Goal: Information Seeking & Learning: Check status

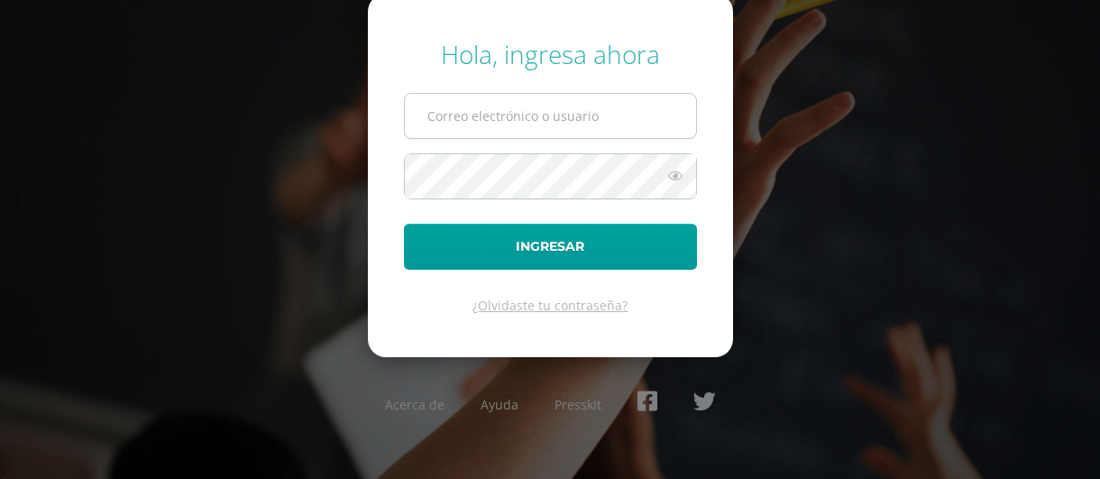
click at [526, 110] on input "text" at bounding box center [550, 116] width 291 height 44
type input "[EMAIL_ADDRESS][DOMAIN_NAME]"
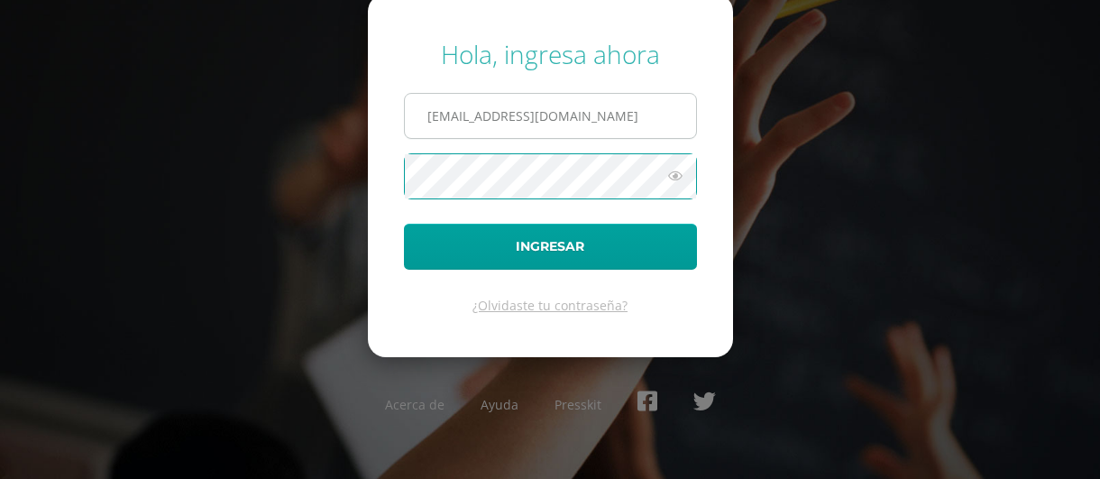
click at [404, 224] on button "Ingresar" at bounding box center [550, 247] width 293 height 46
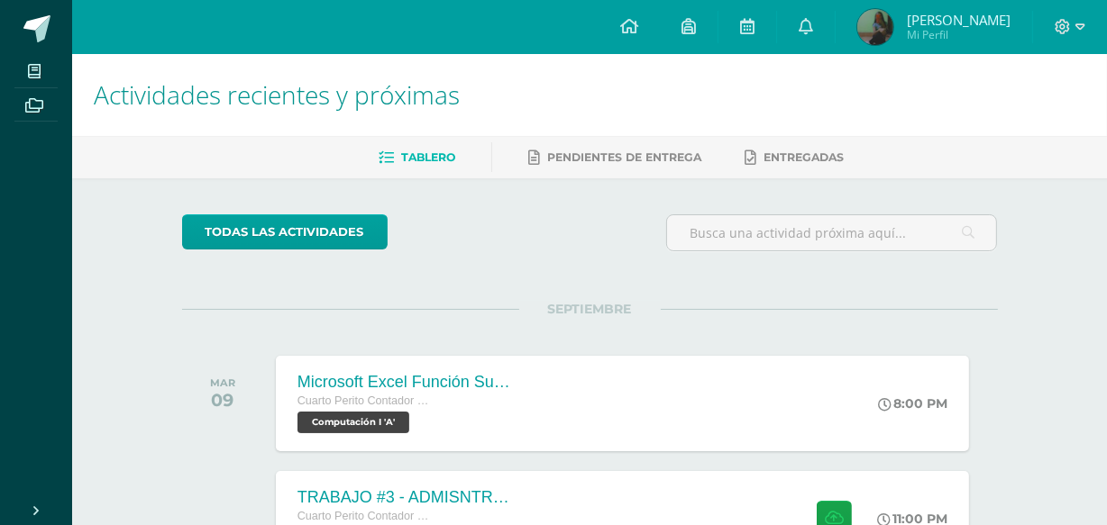
click at [921, 50] on link "Katerine Fabiola Mi Perfil" at bounding box center [933, 27] width 196 height 54
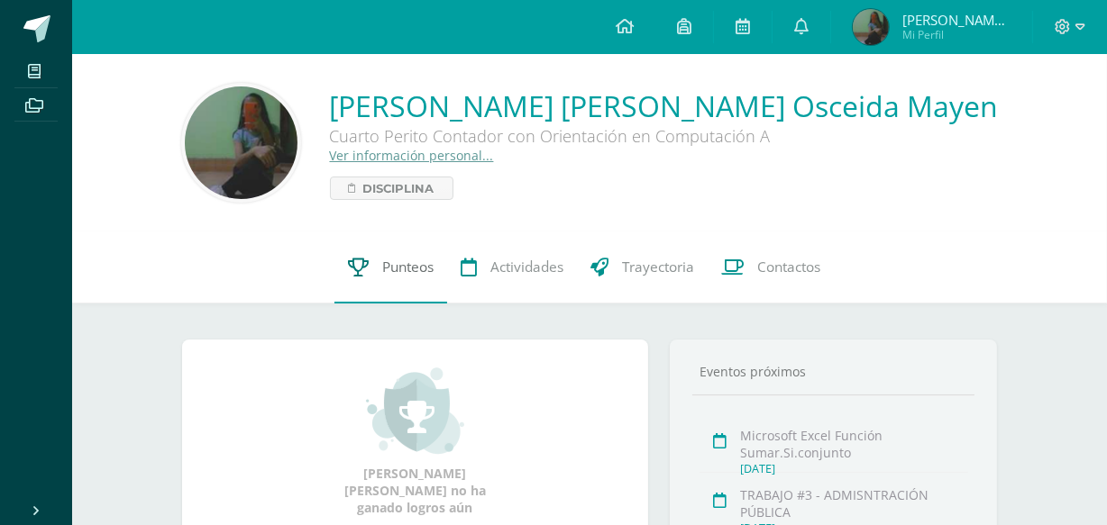
click at [355, 271] on icon at bounding box center [358, 267] width 21 height 19
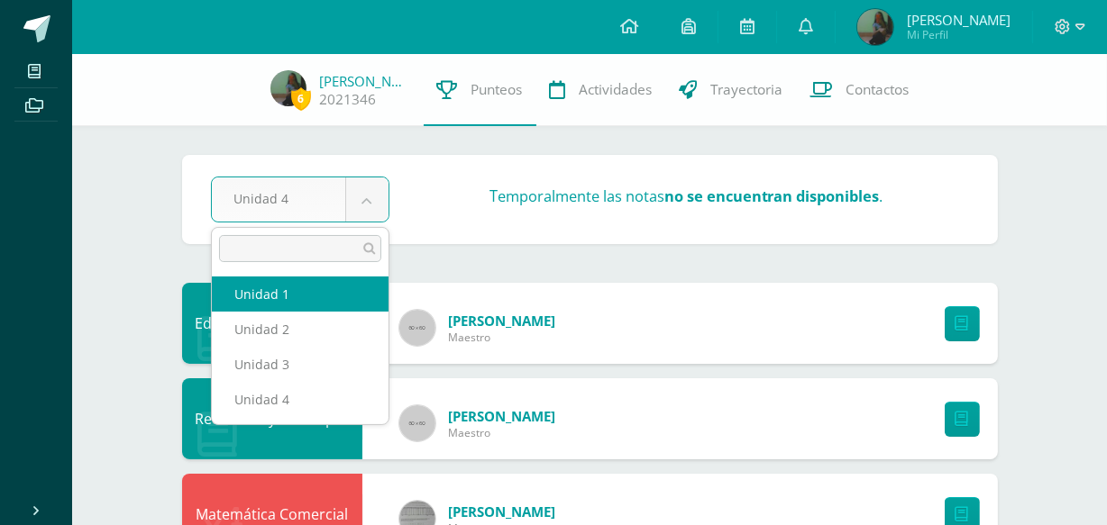
select select "Unidad 1"
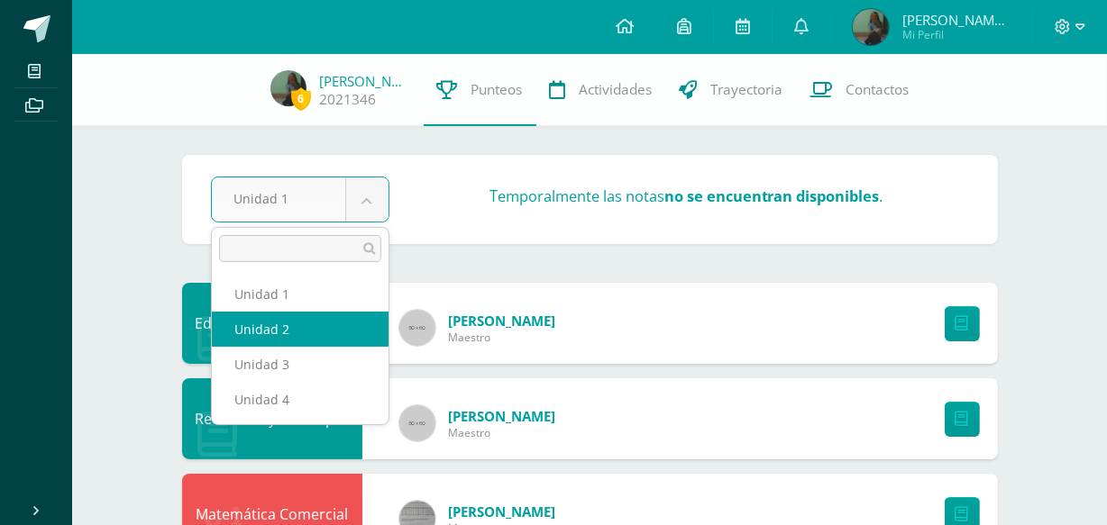
select select "Unidad 2"
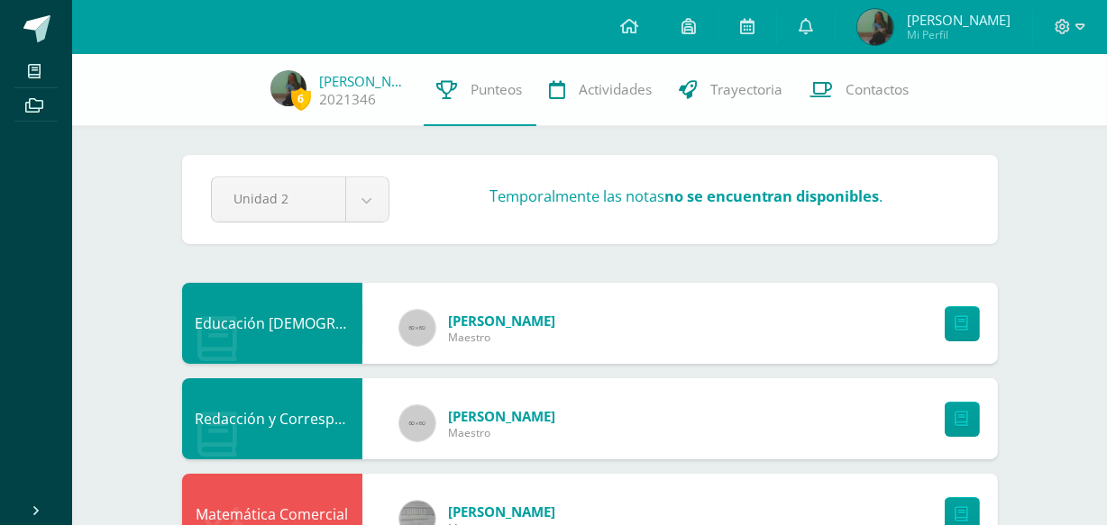
click at [753, 210] on div "Temporalmente las notas no se encuentran disponibles ." at bounding box center [687, 200] width 580 height 27
click at [743, 193] on strong "no se encuentran disponibles" at bounding box center [771, 197] width 215 height 20
click at [919, 341] on div at bounding box center [957, 323] width 80 height 81
click at [955, 335] on link at bounding box center [962, 323] width 35 height 35
click at [268, 112] on div "6 Katerine Osceida 2021346 Punteos Actividades Trayectoria Contactos" at bounding box center [553, 90] width 1107 height 72
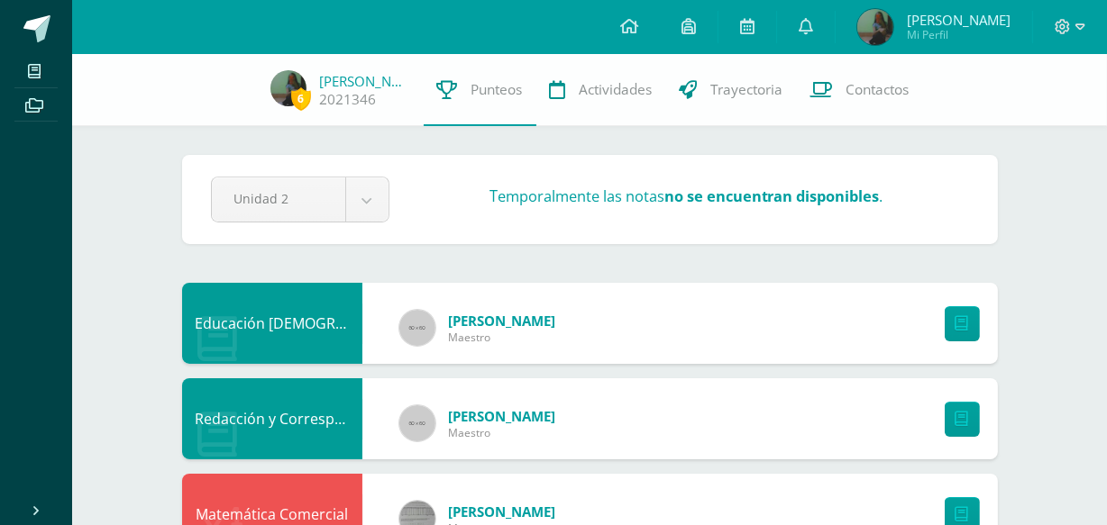
click at [268, 112] on div "6 Katerine Osceida 2021346 Punteos Actividades Trayectoria Contactos" at bounding box center [553, 90] width 1107 height 72
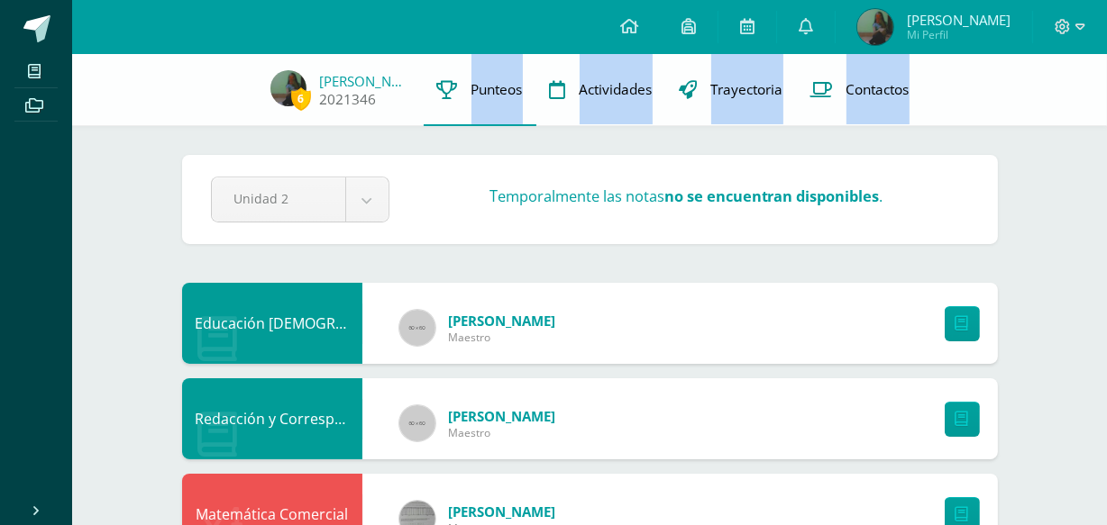
click at [320, 98] on link "2021346" at bounding box center [348, 99] width 57 height 19
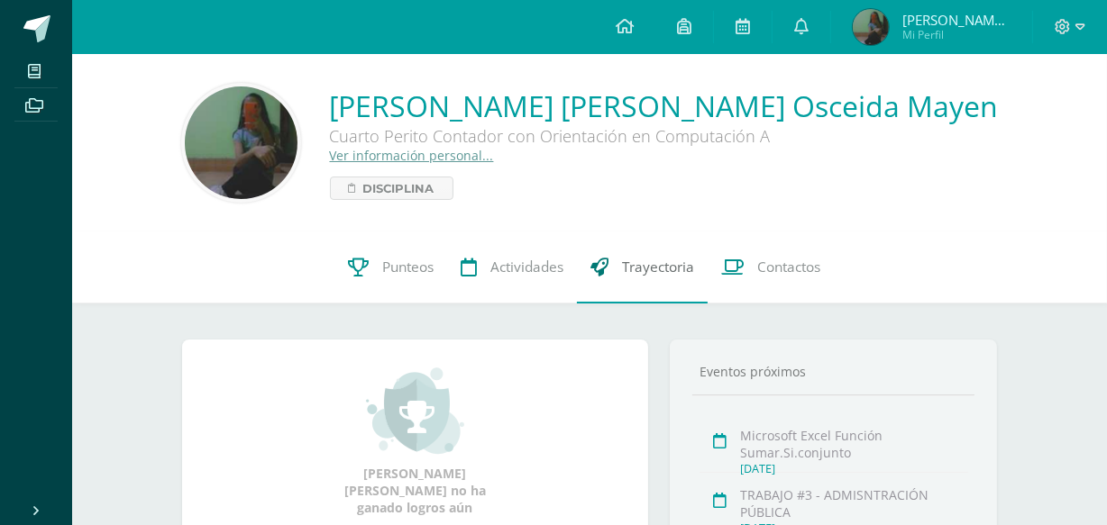
click at [681, 249] on link "Trayectoria" at bounding box center [642, 268] width 131 height 72
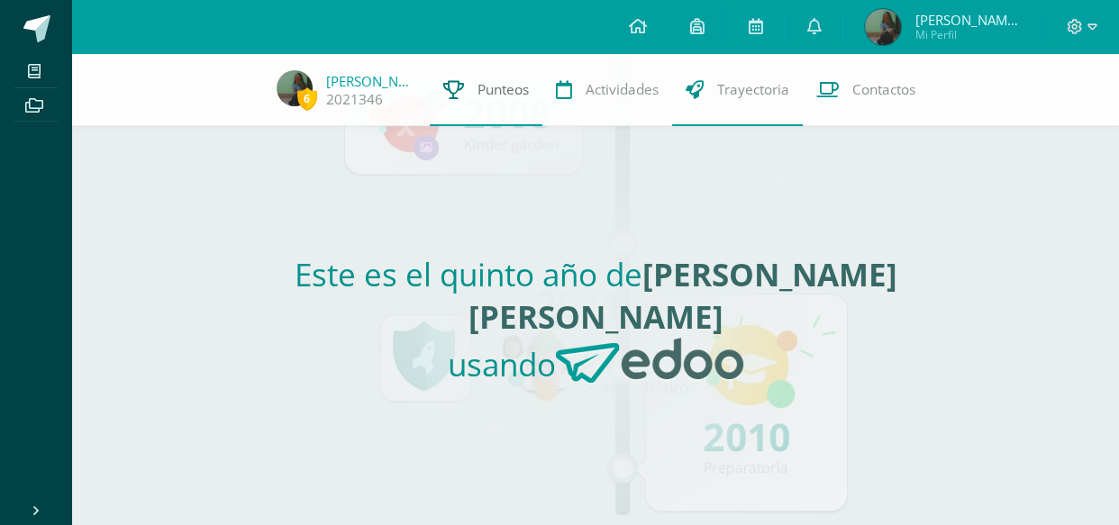
click at [498, 81] on span "Punteos" at bounding box center [503, 89] width 51 height 19
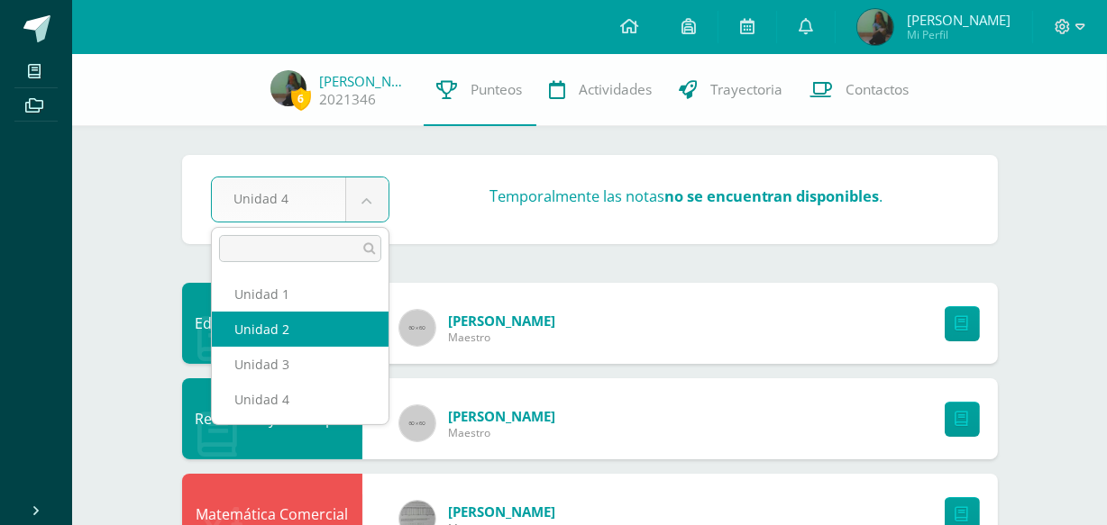
select select "Unidad 2"
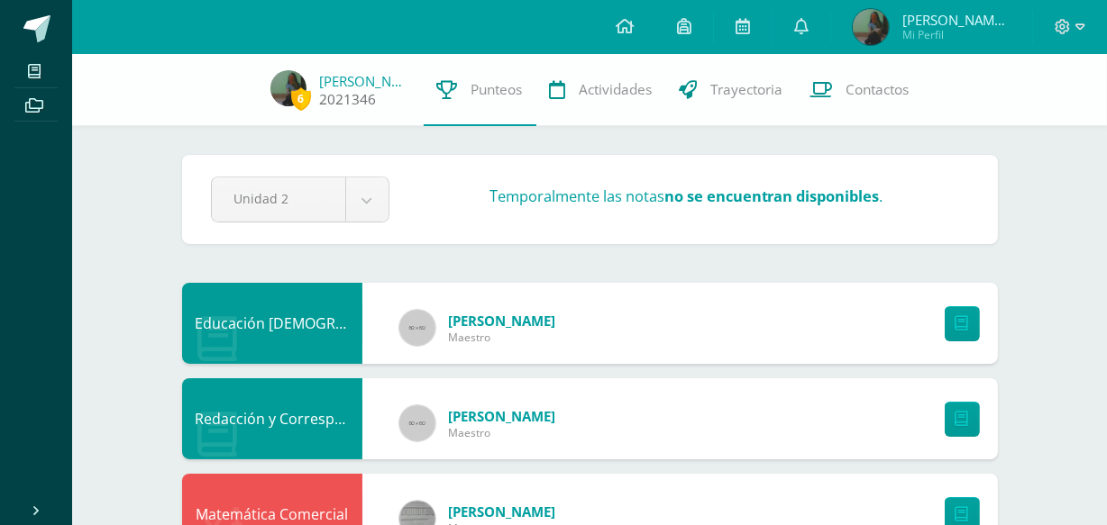
click at [291, 101] on span "6" at bounding box center [301, 98] width 20 height 23
click at [580, 81] on span "Actividades" at bounding box center [616, 89] width 73 height 19
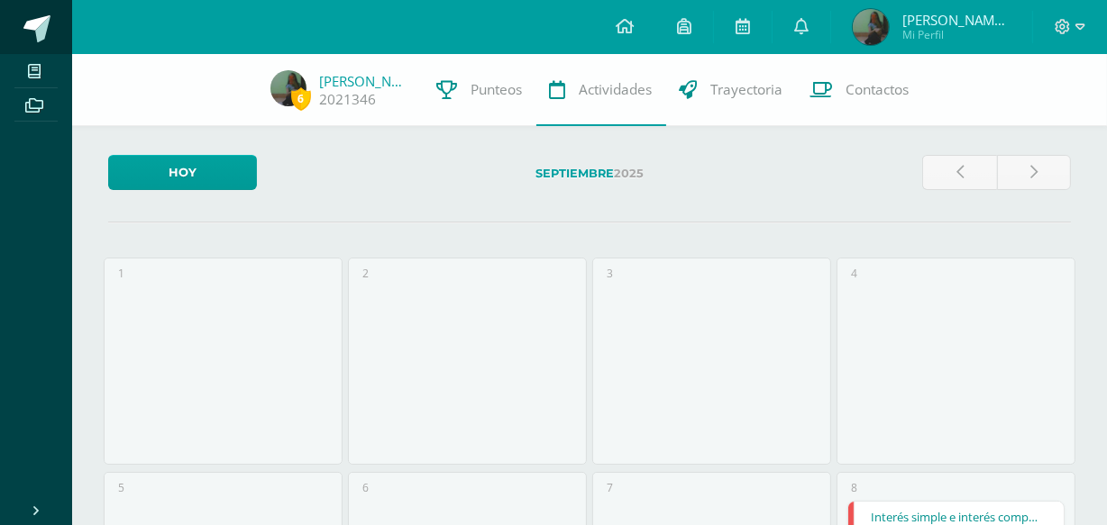
click at [45, 31] on span at bounding box center [36, 28] width 27 height 27
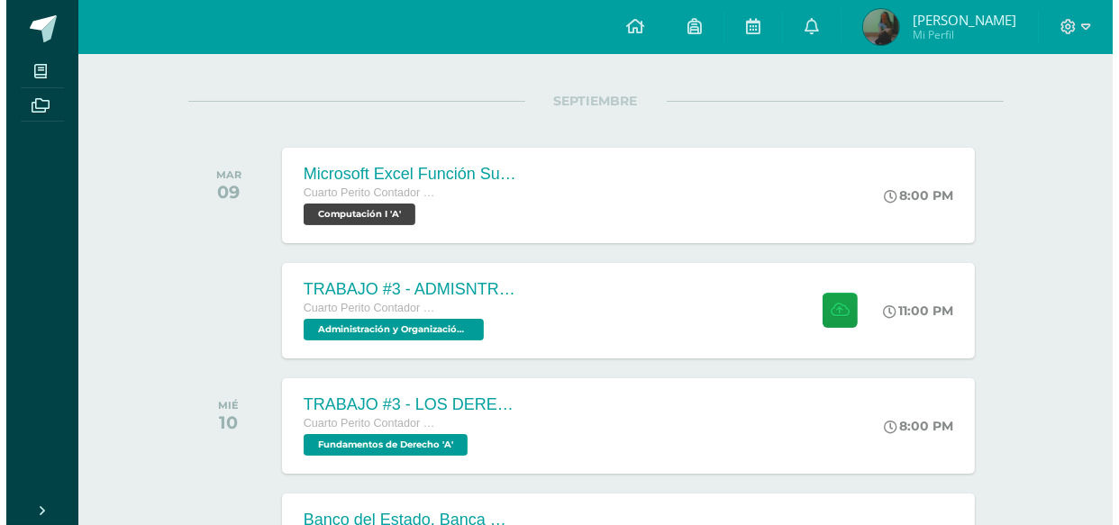
scroll to position [293, 0]
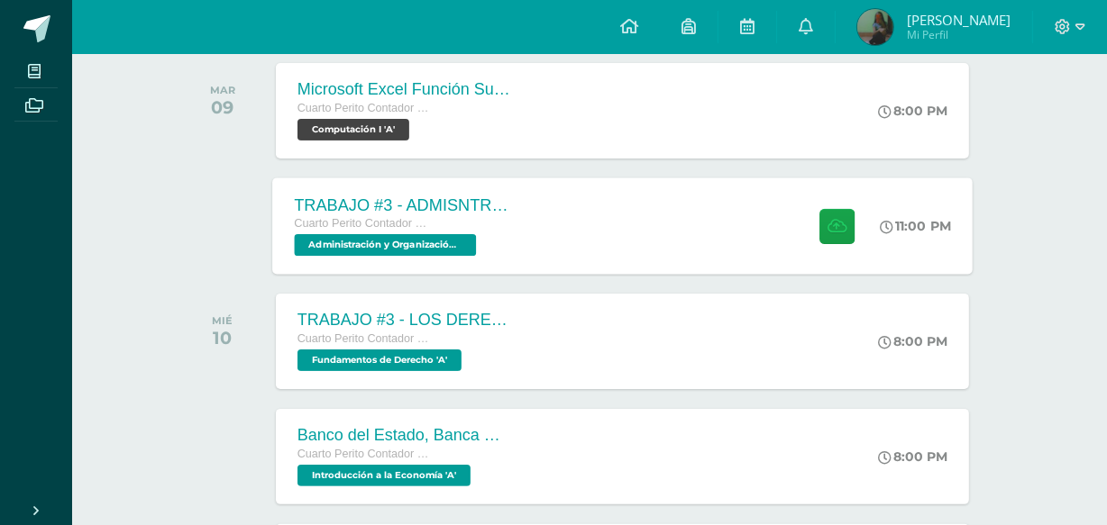
click at [449, 227] on div "Cuarto Perito Contador con Orientación en Computación" at bounding box center [403, 224] width 218 height 20
